Goal: Information Seeking & Learning: Check status

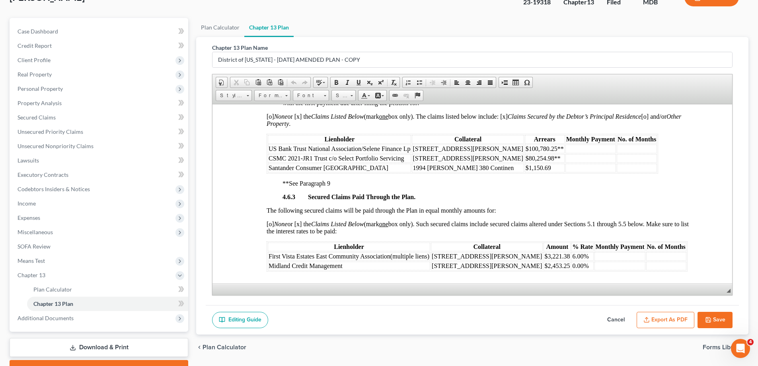
scroll to position [100, 0]
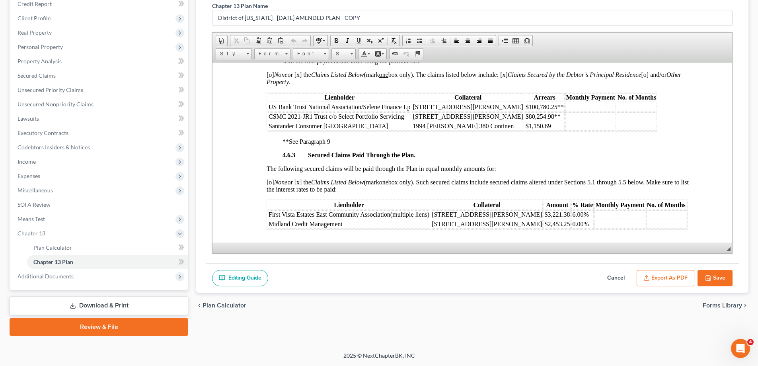
click at [617, 279] on button "Cancel" at bounding box center [616, 278] width 35 height 17
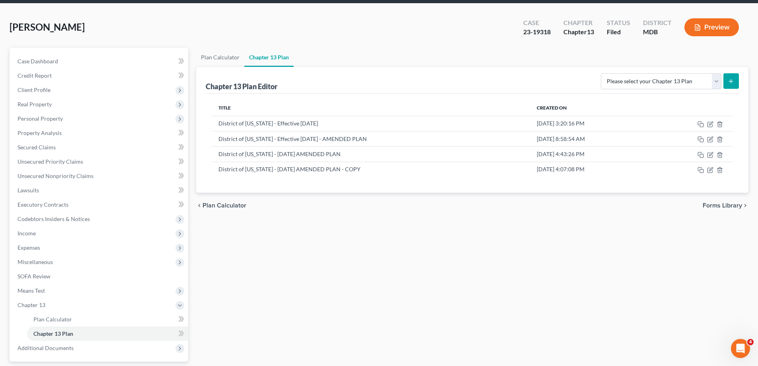
scroll to position [0, 0]
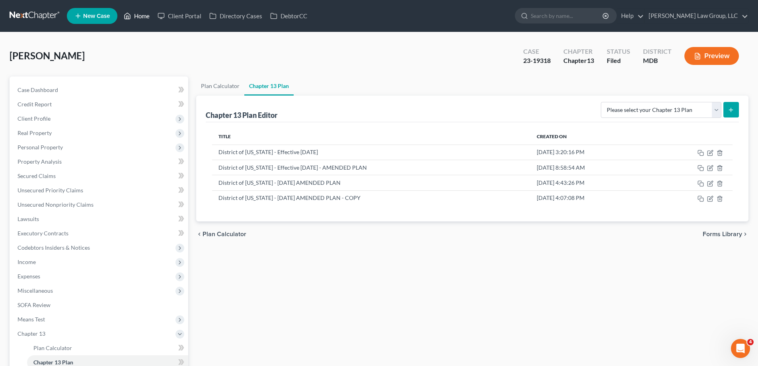
click at [137, 15] on link "Home" at bounding box center [137, 16] width 34 height 14
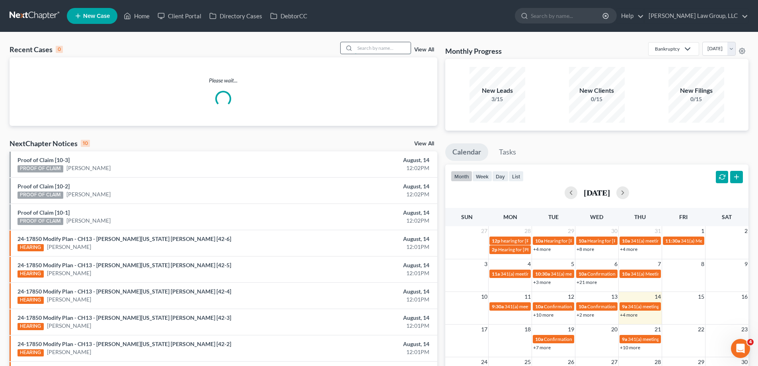
click at [362, 48] on input "search" at bounding box center [383, 48] width 56 height 12
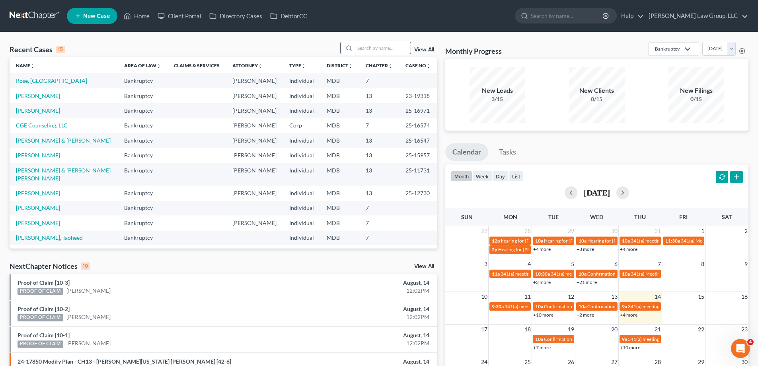
click at [363, 47] on input "search" at bounding box center [383, 48] width 56 height 12
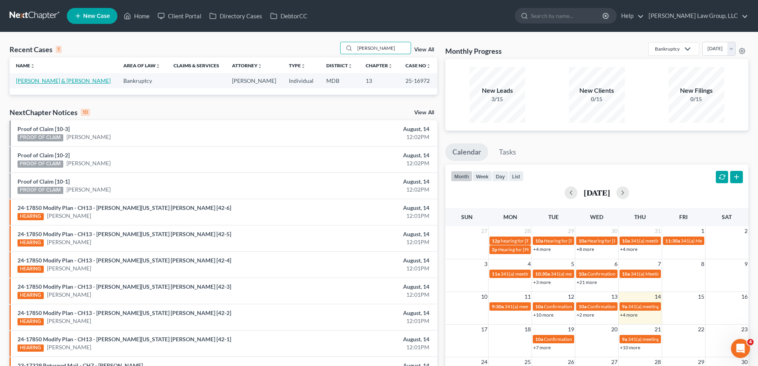
type input "[PERSON_NAME]"
click at [45, 84] on link "[PERSON_NAME] & [PERSON_NAME]" at bounding box center [63, 80] width 95 height 7
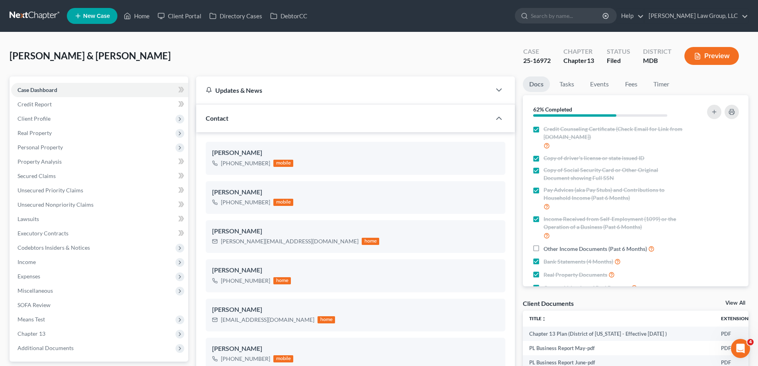
scroll to position [80, 0]
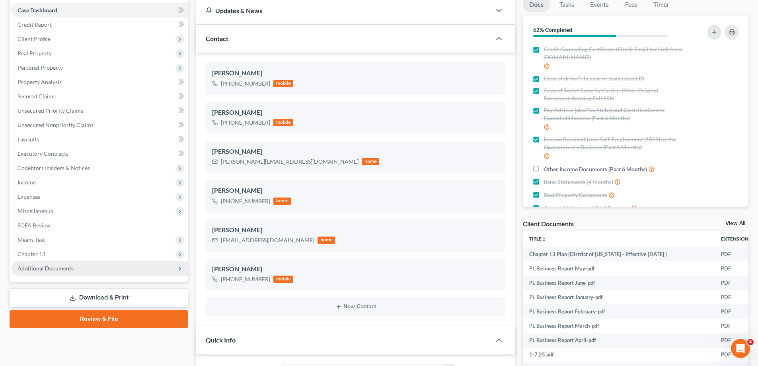
click at [93, 272] on span "Additional Documents" at bounding box center [99, 268] width 177 height 14
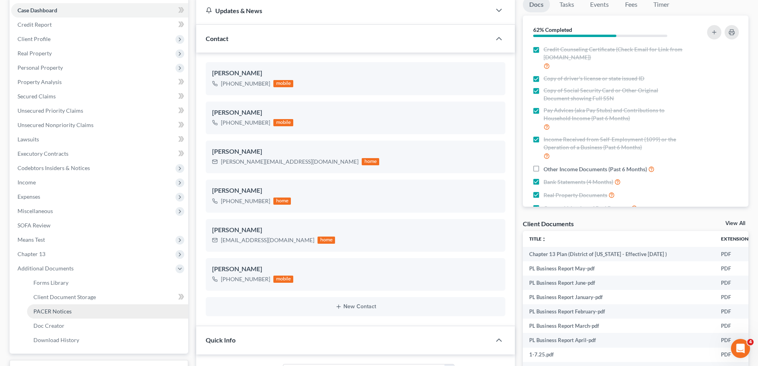
drag, startPoint x: 79, startPoint y: 313, endPoint x: 113, endPoint y: 305, distance: 35.1
click at [79, 313] on link "PACER Notices" at bounding box center [107, 311] width 161 height 14
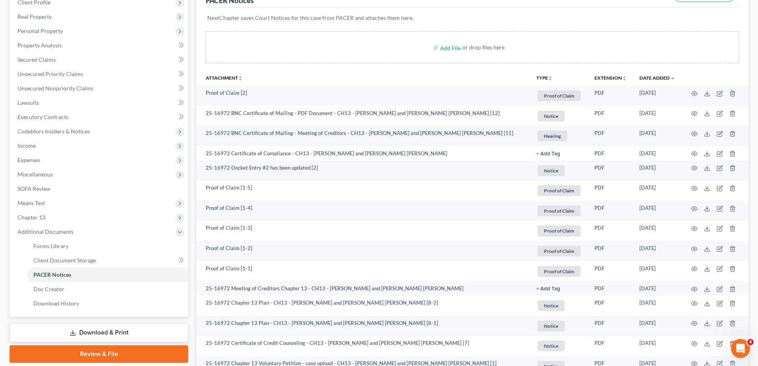
scroll to position [119, 0]
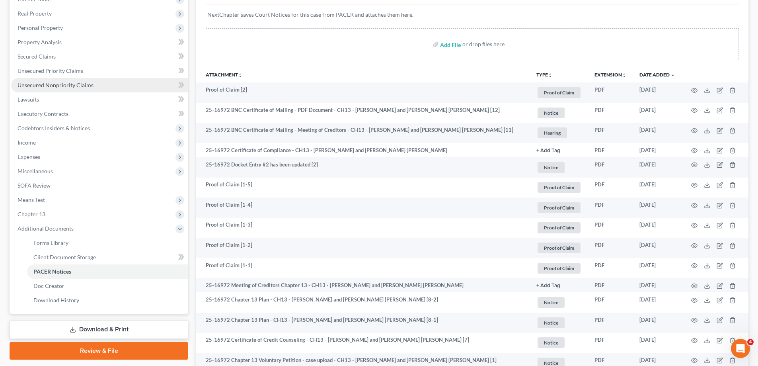
click at [108, 86] on link "Unsecured Nonpriority Claims" at bounding box center [99, 85] width 177 height 14
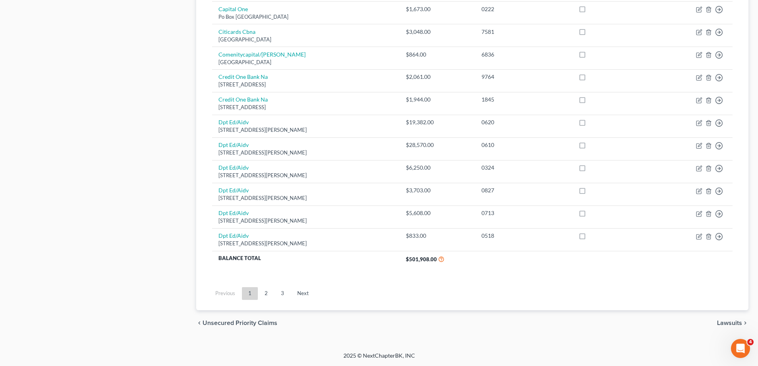
click at [282, 296] on link "3" at bounding box center [283, 293] width 16 height 13
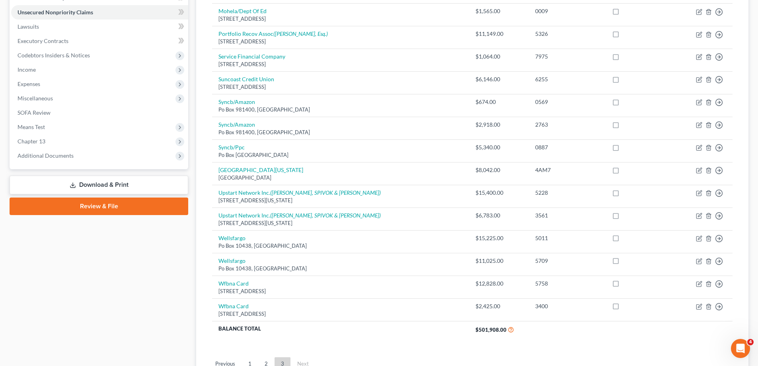
scroll to position [262, 0]
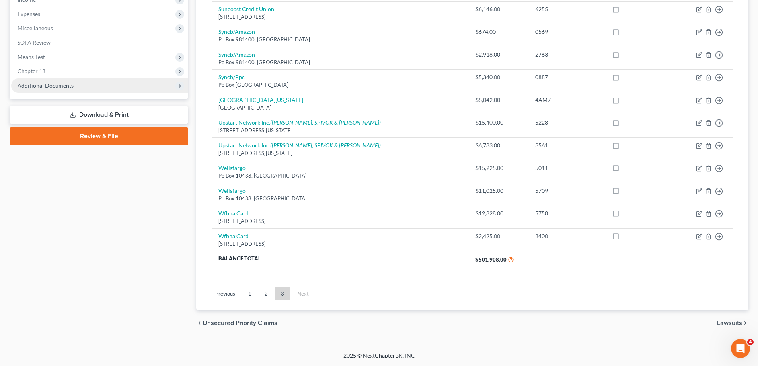
click at [76, 87] on span "Additional Documents" at bounding box center [99, 85] width 177 height 14
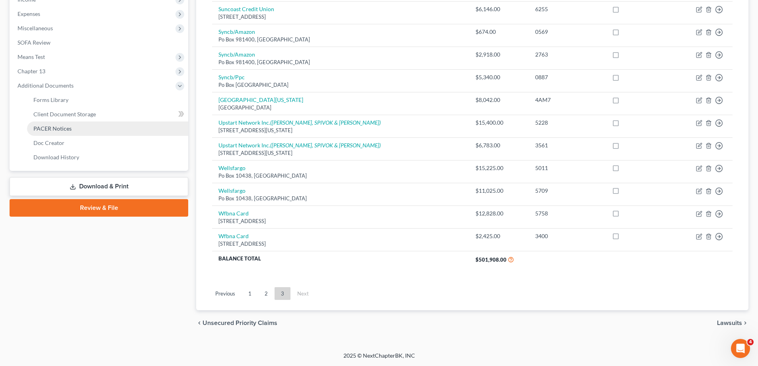
click at [77, 127] on link "PACER Notices" at bounding box center [107, 128] width 161 height 14
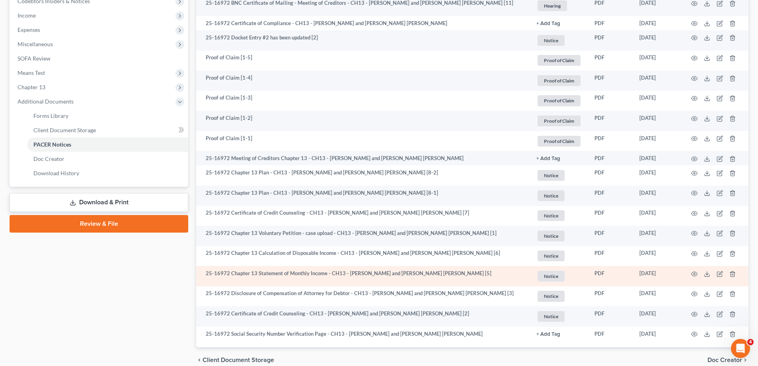
scroll to position [283, 0]
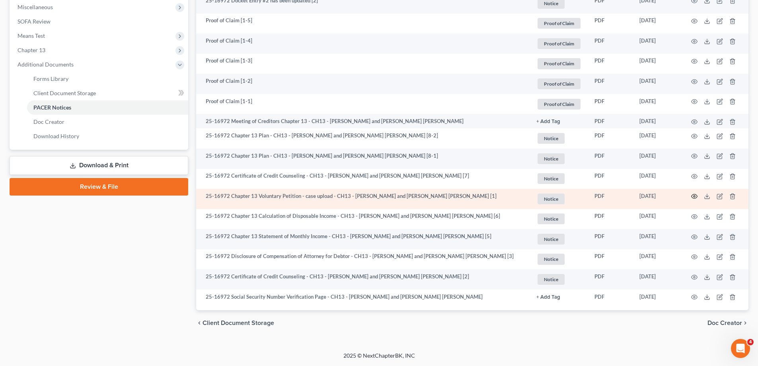
click at [698, 195] on icon "button" at bounding box center [695, 196] width 6 height 6
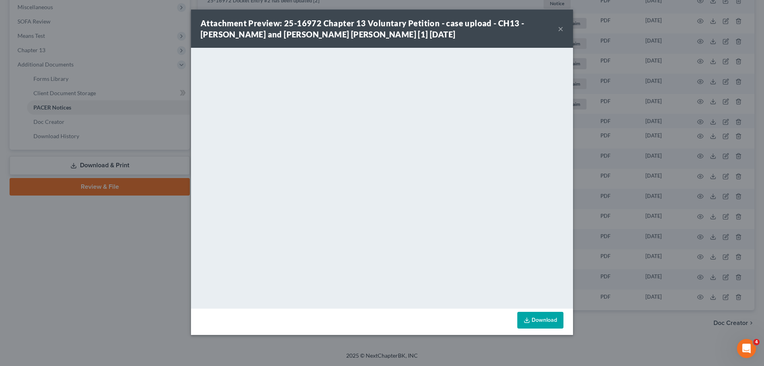
click at [563, 27] on button "×" at bounding box center [561, 29] width 6 height 10
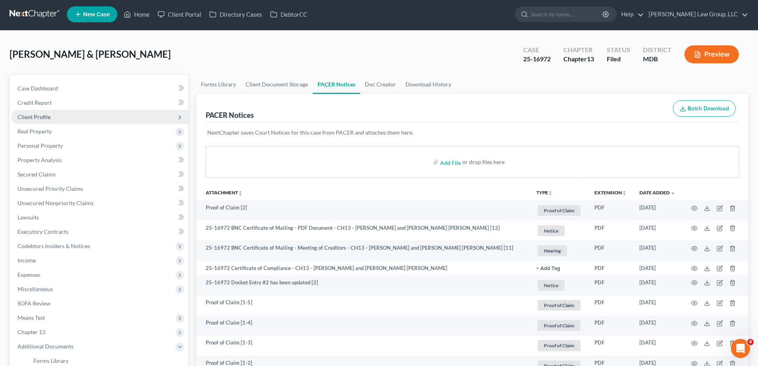
scroll to position [0, 0]
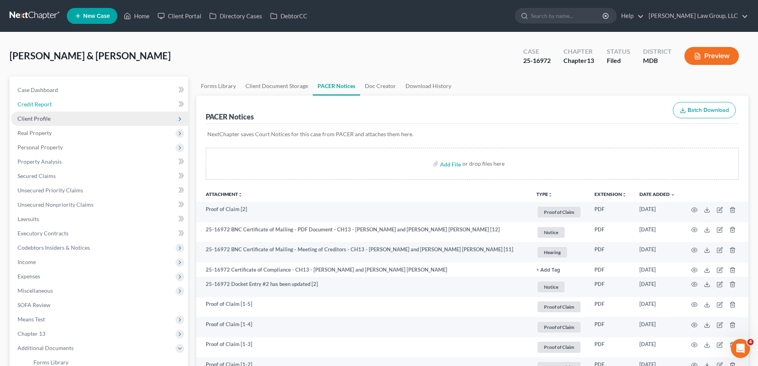
drag, startPoint x: 51, startPoint y: 108, endPoint x: 60, endPoint y: 120, distance: 15.6
click at [51, 108] on link "Credit Report" at bounding box center [99, 104] width 177 height 14
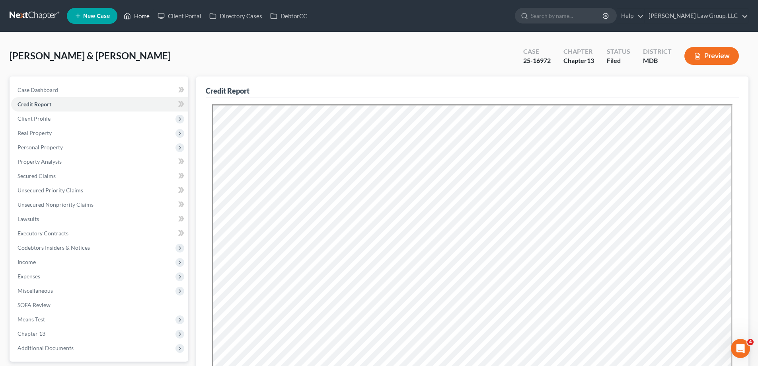
click at [135, 16] on link "Home" at bounding box center [137, 16] width 34 height 14
